Goal: Navigation & Orientation: Go to known website

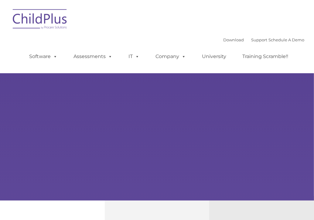
type input ""
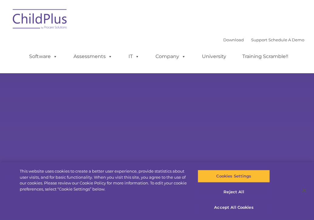
select select "MEDIUM"
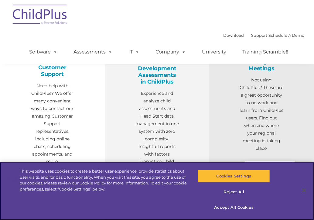
scroll to position [234, 0]
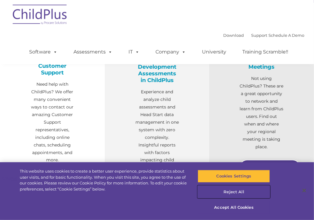
click at [228, 191] on button "Reject All" at bounding box center [234, 192] width 72 height 13
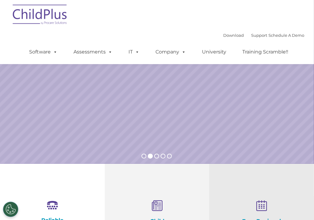
scroll to position [0, 0]
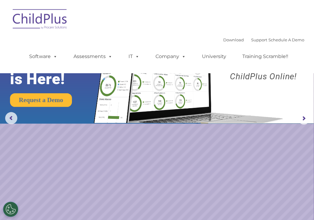
click at [52, 21] on img at bounding box center [40, 20] width 61 height 30
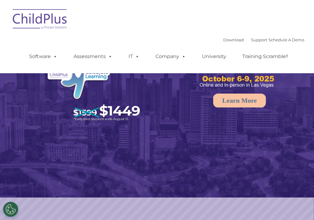
select select "MEDIUM"
